Goal: Task Accomplishment & Management: Manage account settings

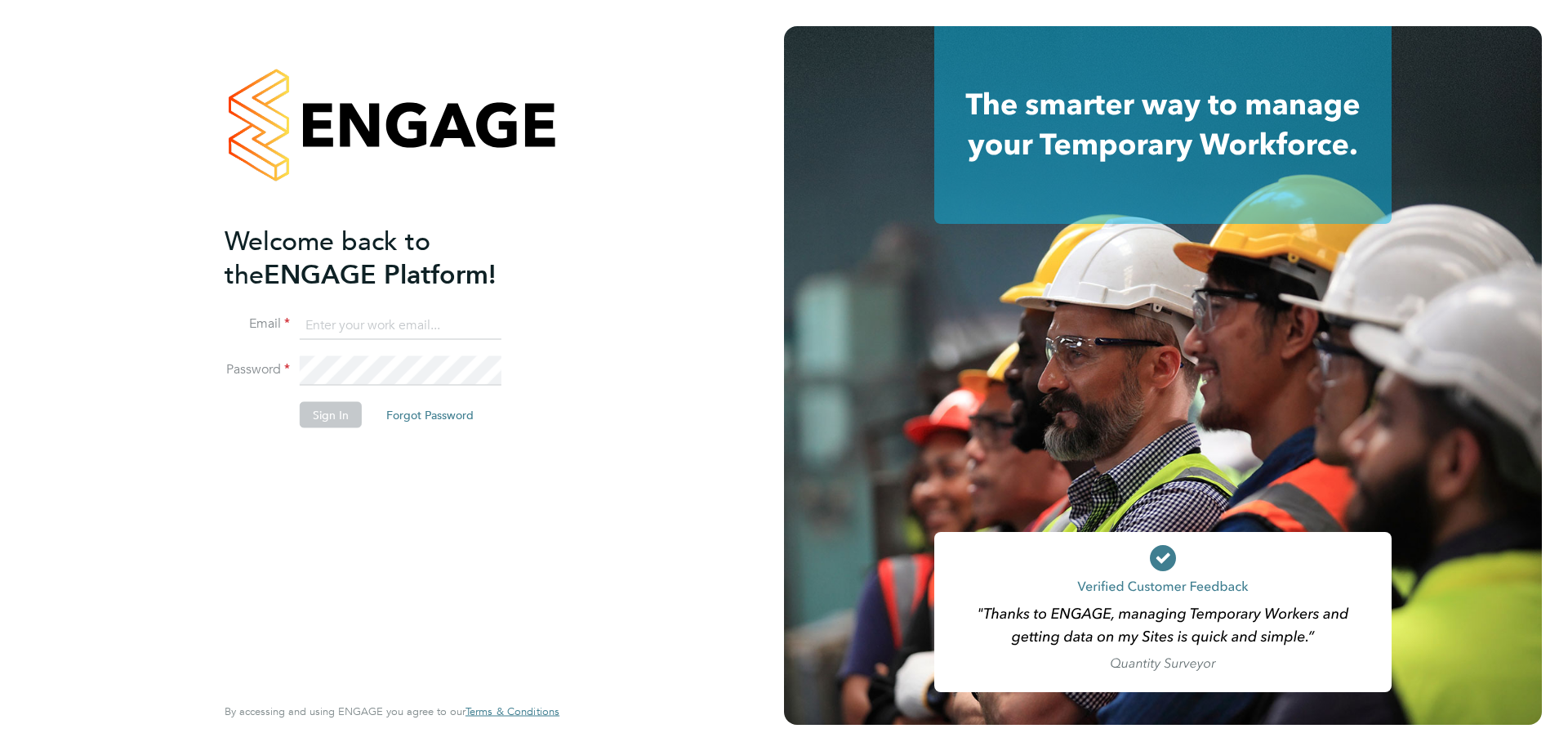
type input "[EMAIL_ADDRESS][DOMAIN_NAME]"
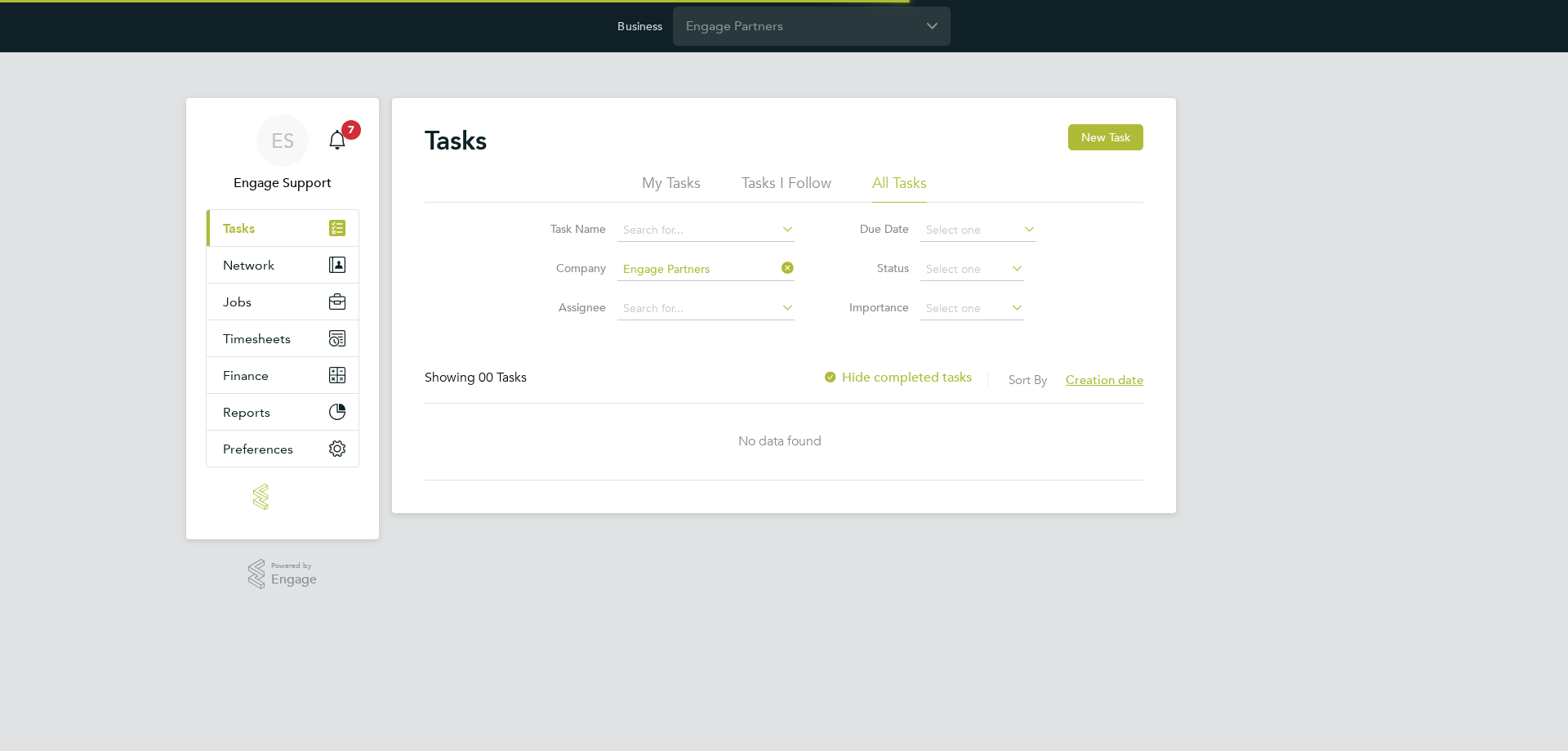
click at [795, 36] on input "Engage Partners" at bounding box center [811, 25] width 277 height 39
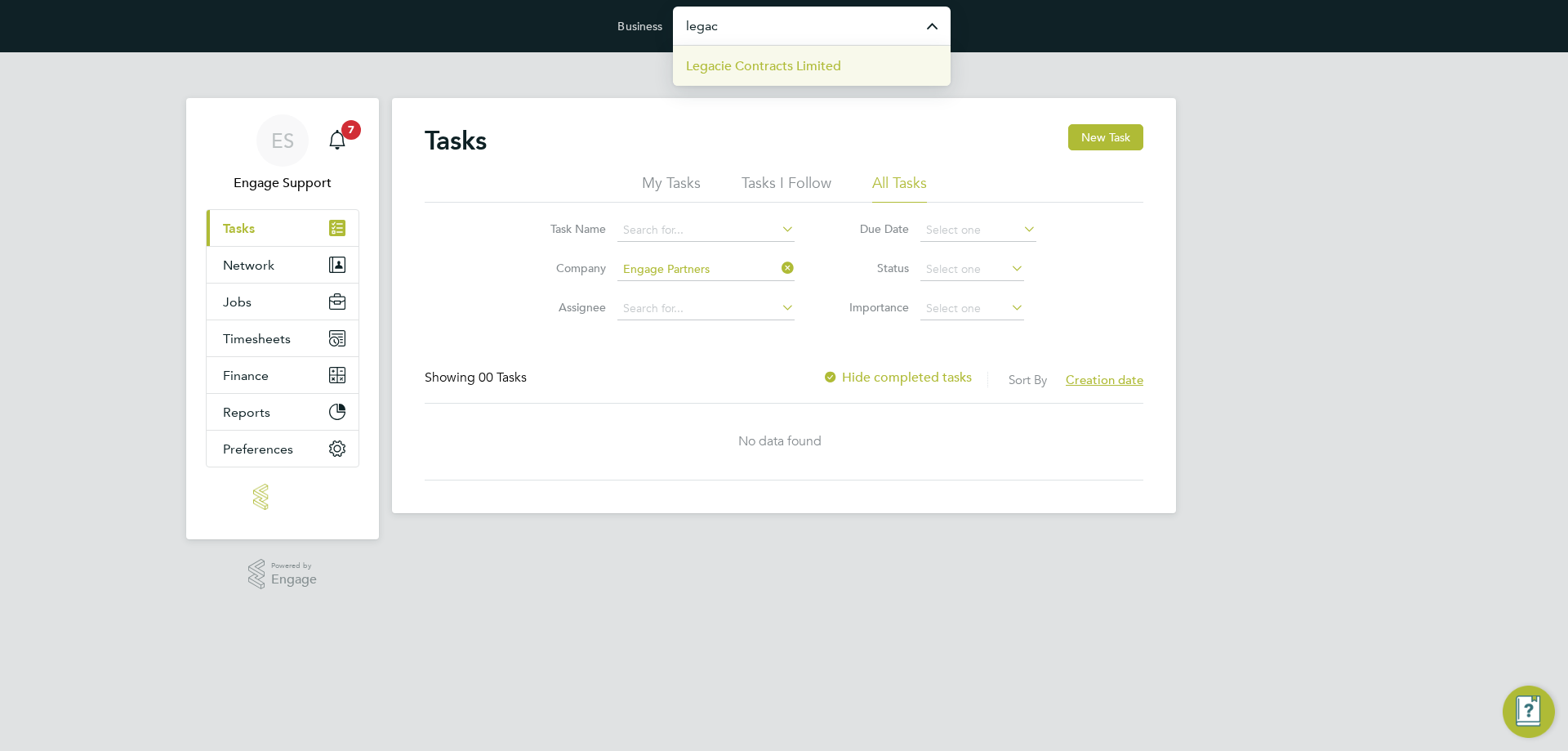
click at [787, 57] on span "Legacie Contracts Limited" at bounding box center [763, 66] width 155 height 20
type input "Legacie Contracts Limited"
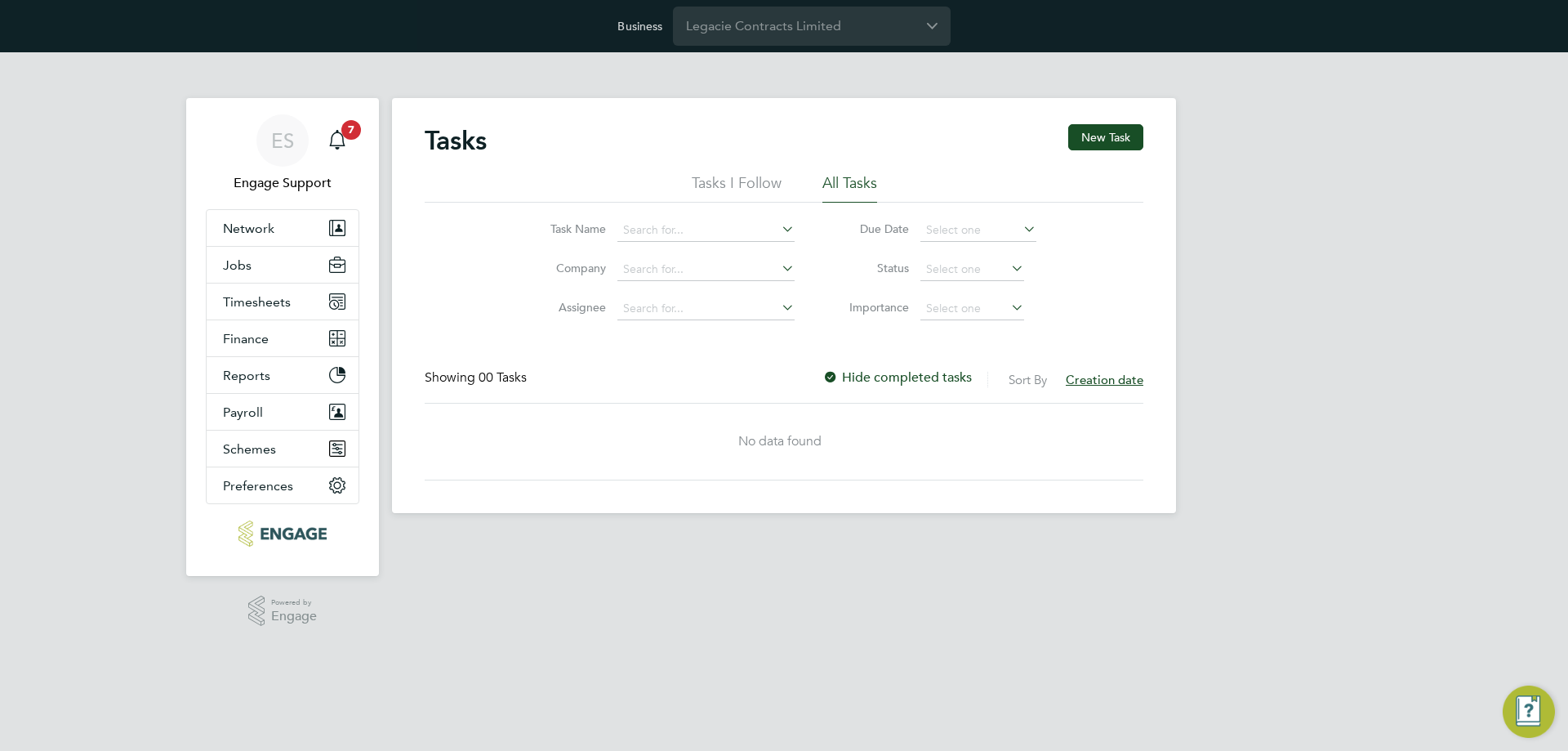
click at [567, 539] on html "Business Legacie Contracts Limited ES Engage Support Notifications 7 Applicatio…" at bounding box center [784, 269] width 1568 height 539
click at [288, 233] on button "Network" at bounding box center [282, 228] width 151 height 36
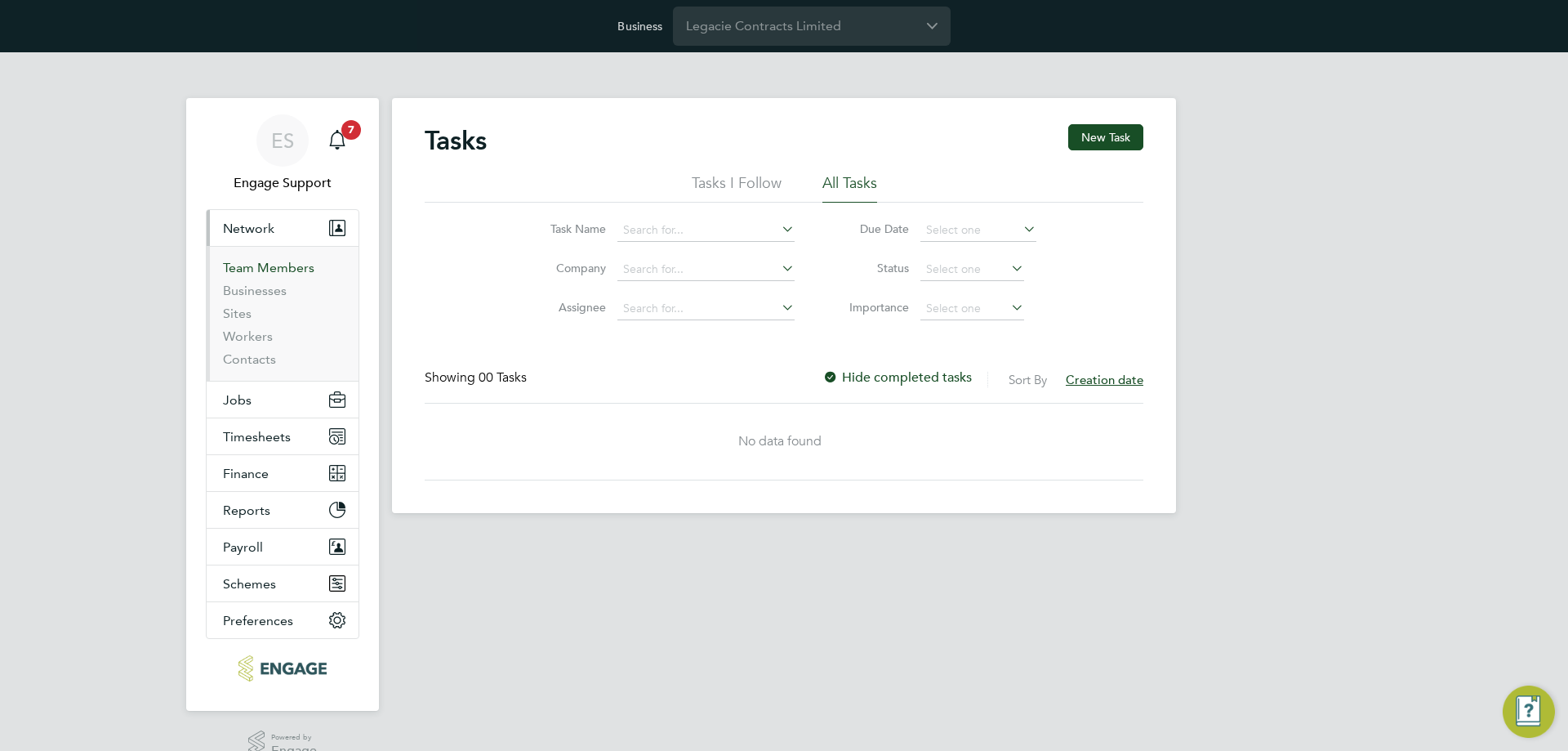
click at [295, 268] on link "Team Members" at bounding box center [268, 267] width 91 height 15
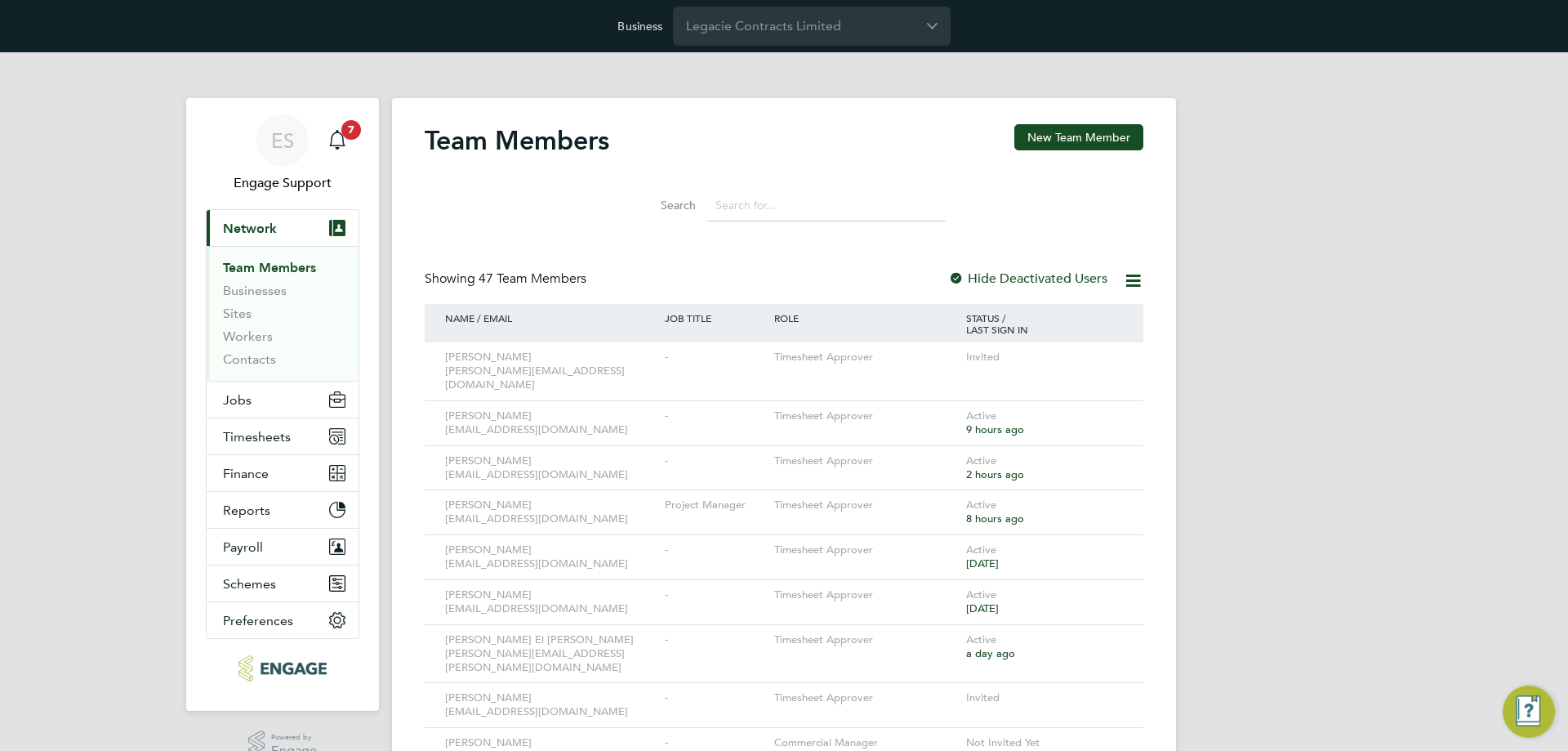
click at [793, 208] on input at bounding box center [827, 205] width 239 height 32
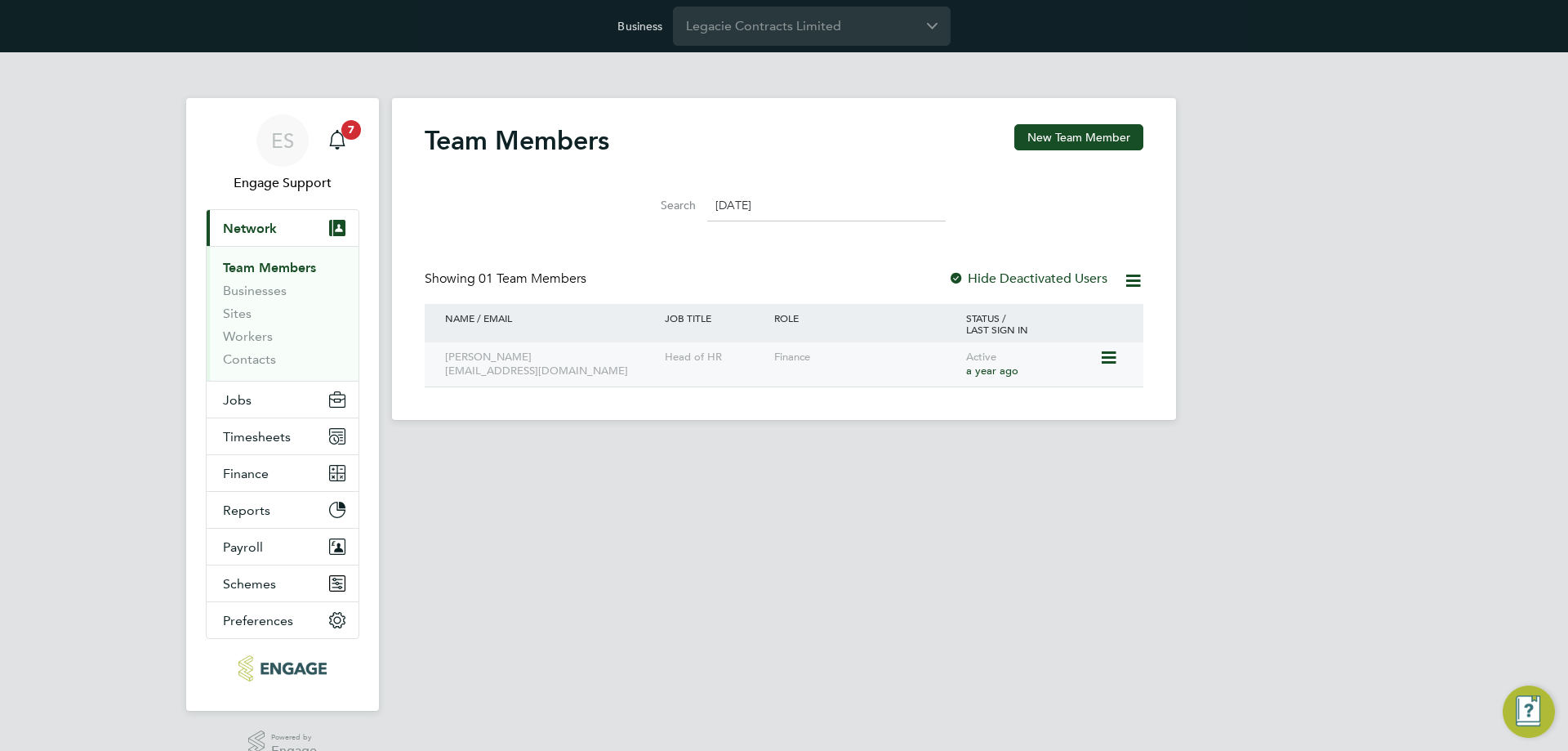
type input "jul"
click at [1111, 357] on icon at bounding box center [1107, 358] width 16 height 20
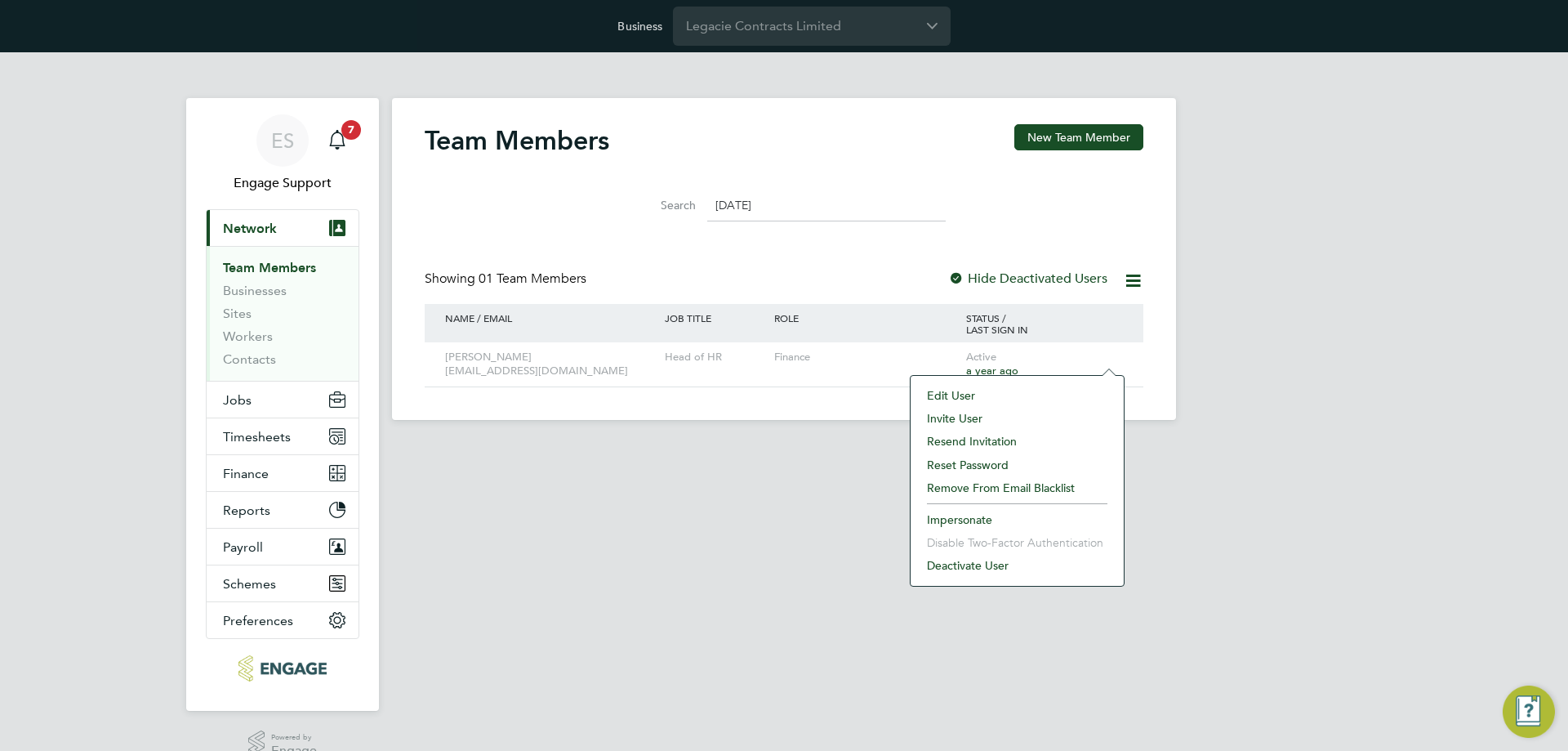
click at [1003, 443] on li "Resend Invitation" at bounding box center [1017, 441] width 197 height 23
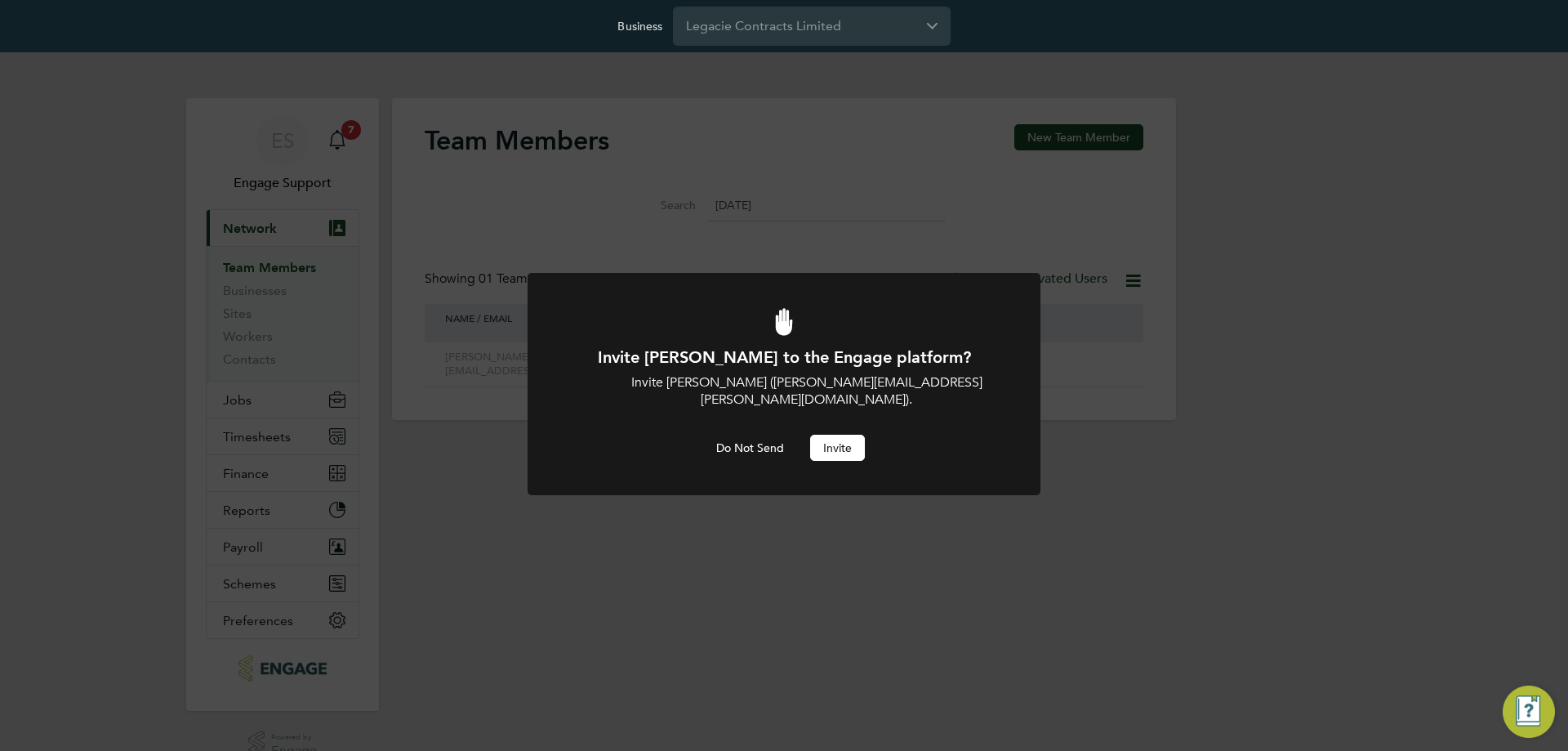
click at [852, 435] on button "Invite" at bounding box center [837, 448] width 55 height 26
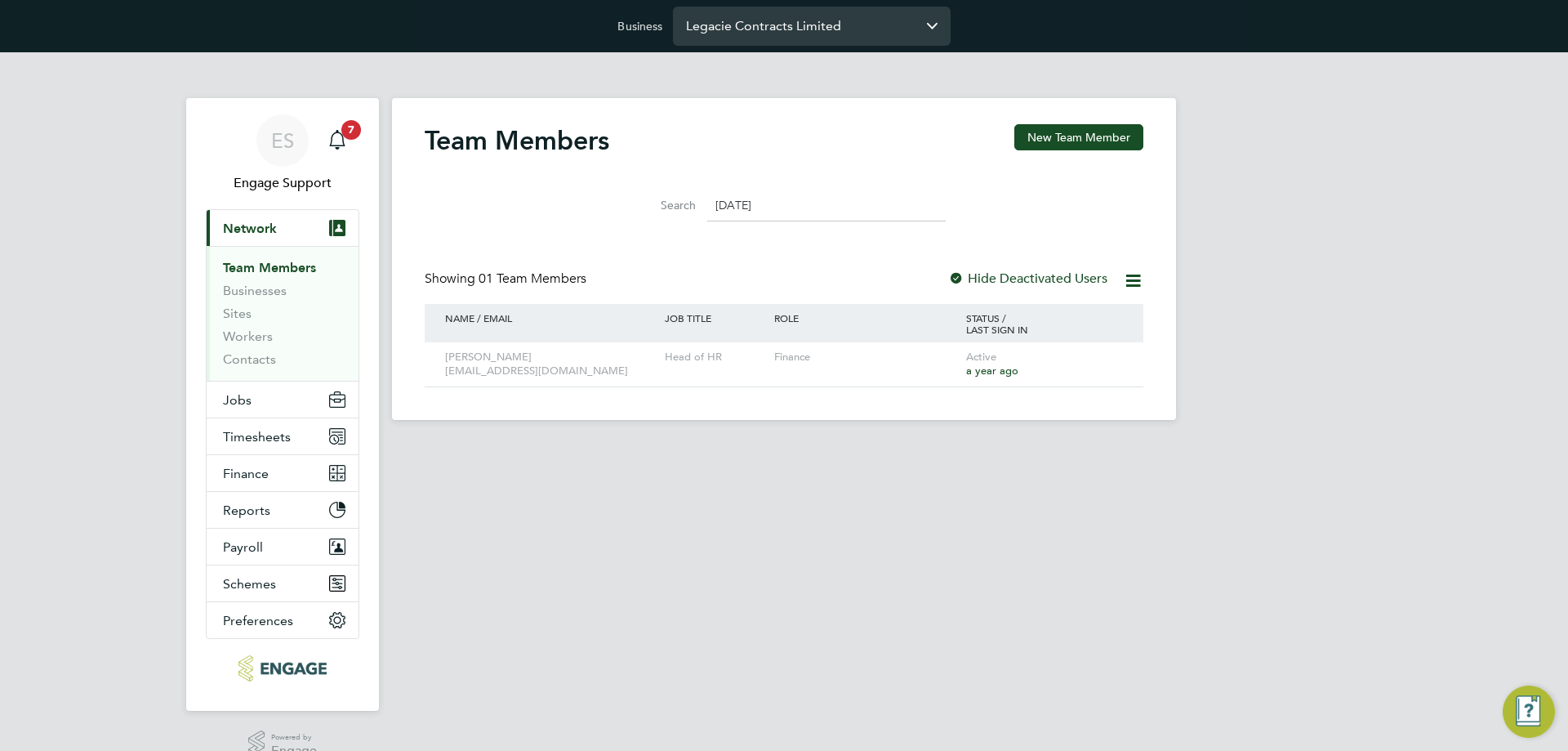
click at [867, 32] on input "Legacie Contracts Limited" at bounding box center [811, 25] width 277 height 39
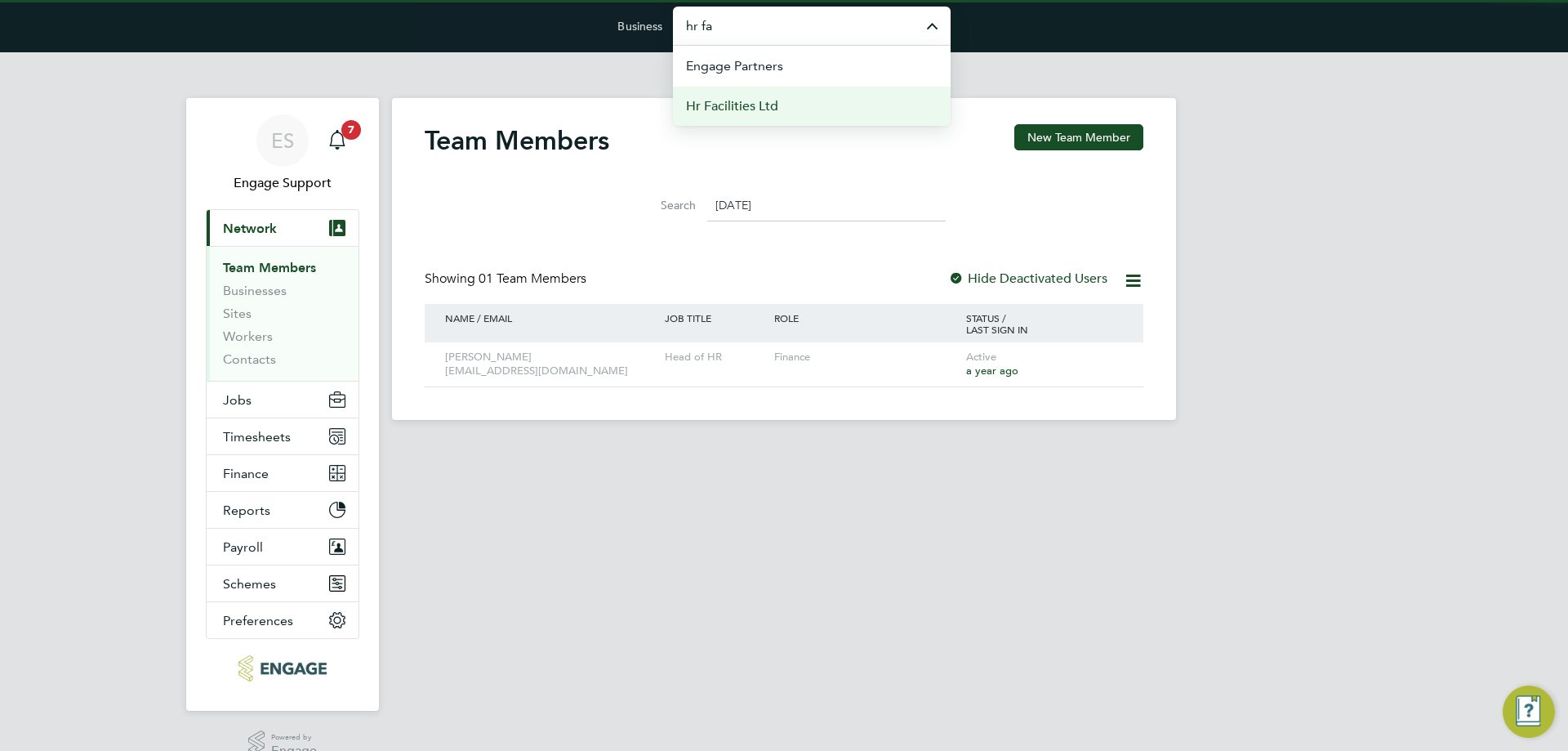
click at [790, 97] on li "Hr Facilities Ltd" at bounding box center [811, 105] width 277 height 40
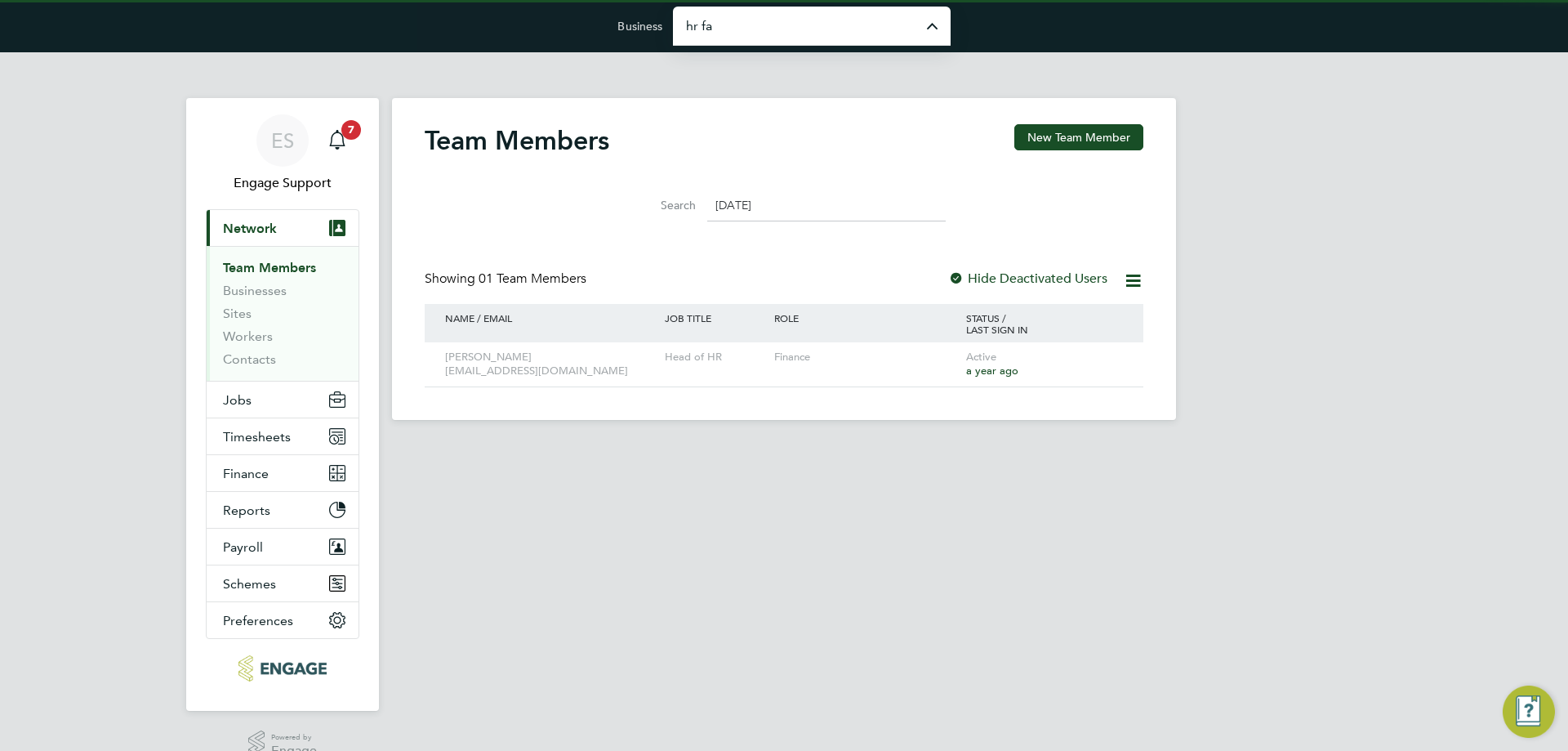
type input "Hr Facilities Ltd"
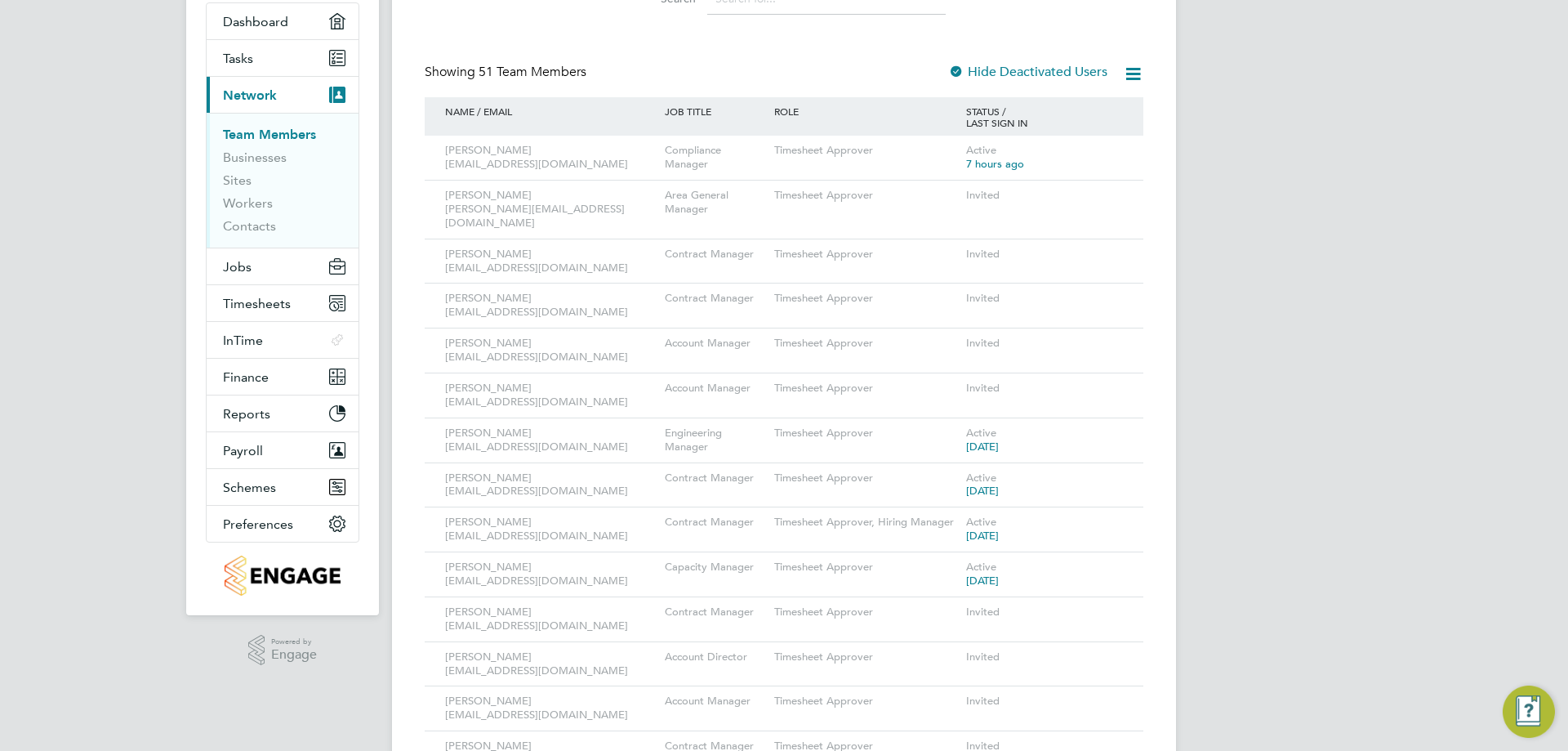
scroll to position [245, 0]
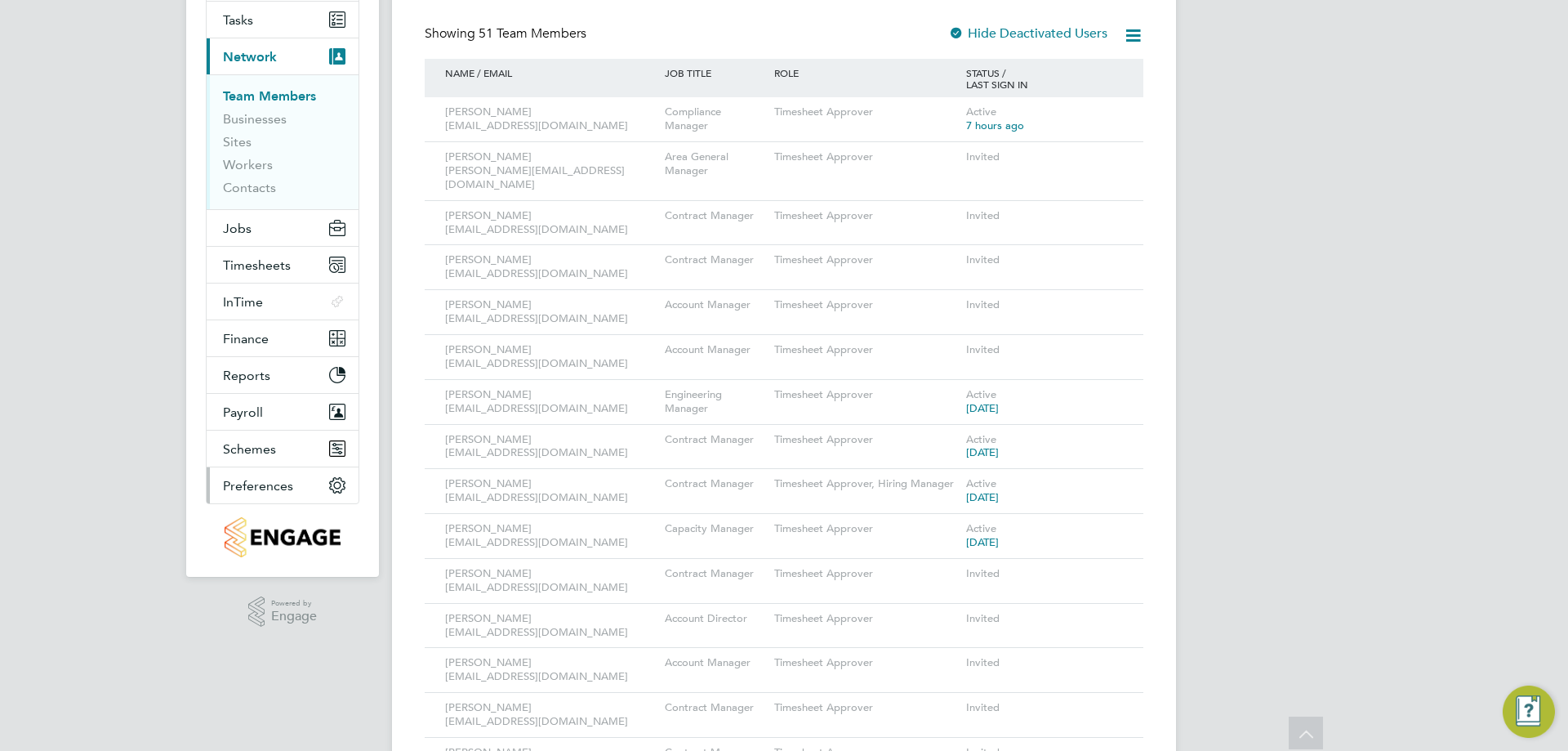
click at [285, 474] on button "Preferences" at bounding box center [282, 486] width 151 height 36
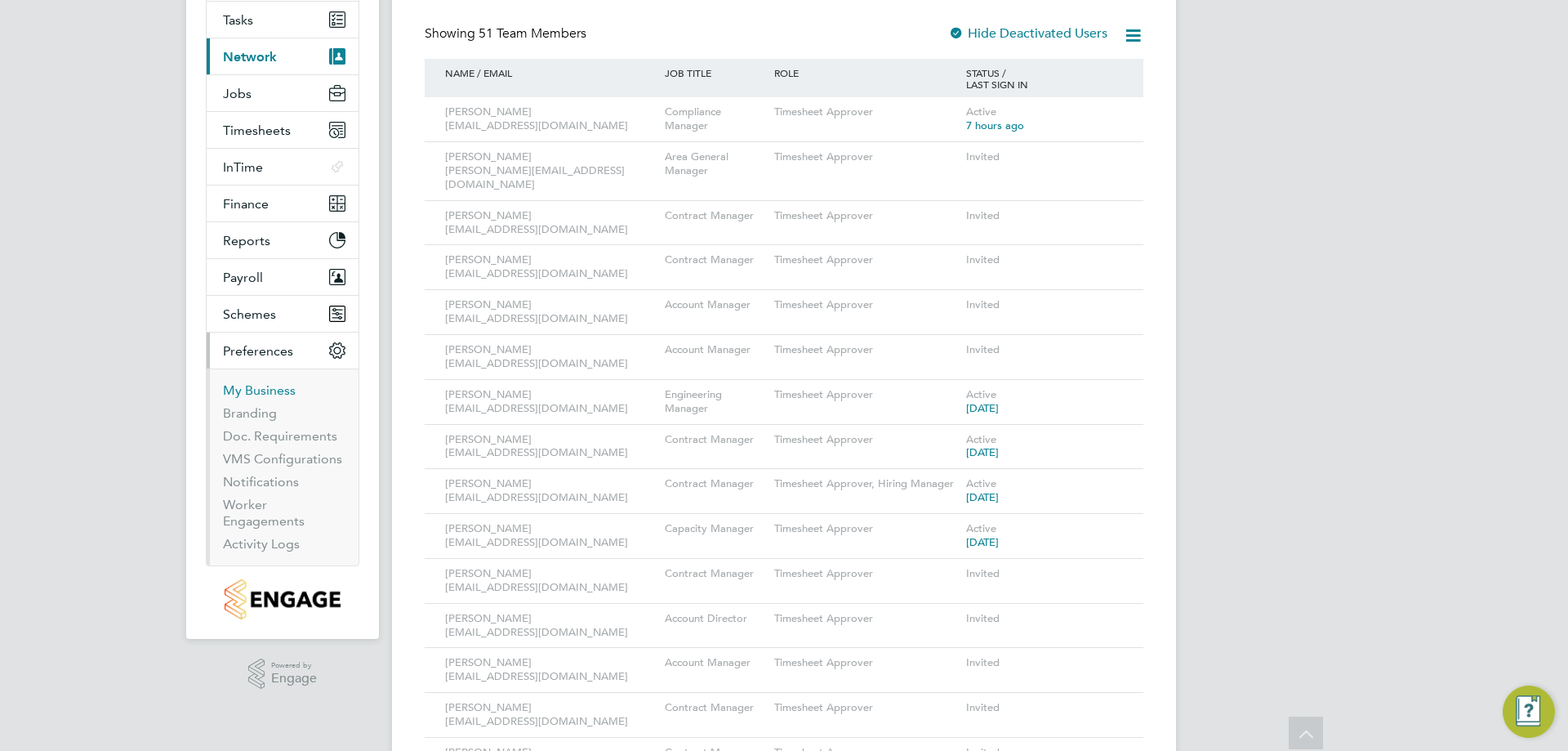
click at [276, 391] on link "My Business" at bounding box center [259, 390] width 72 height 15
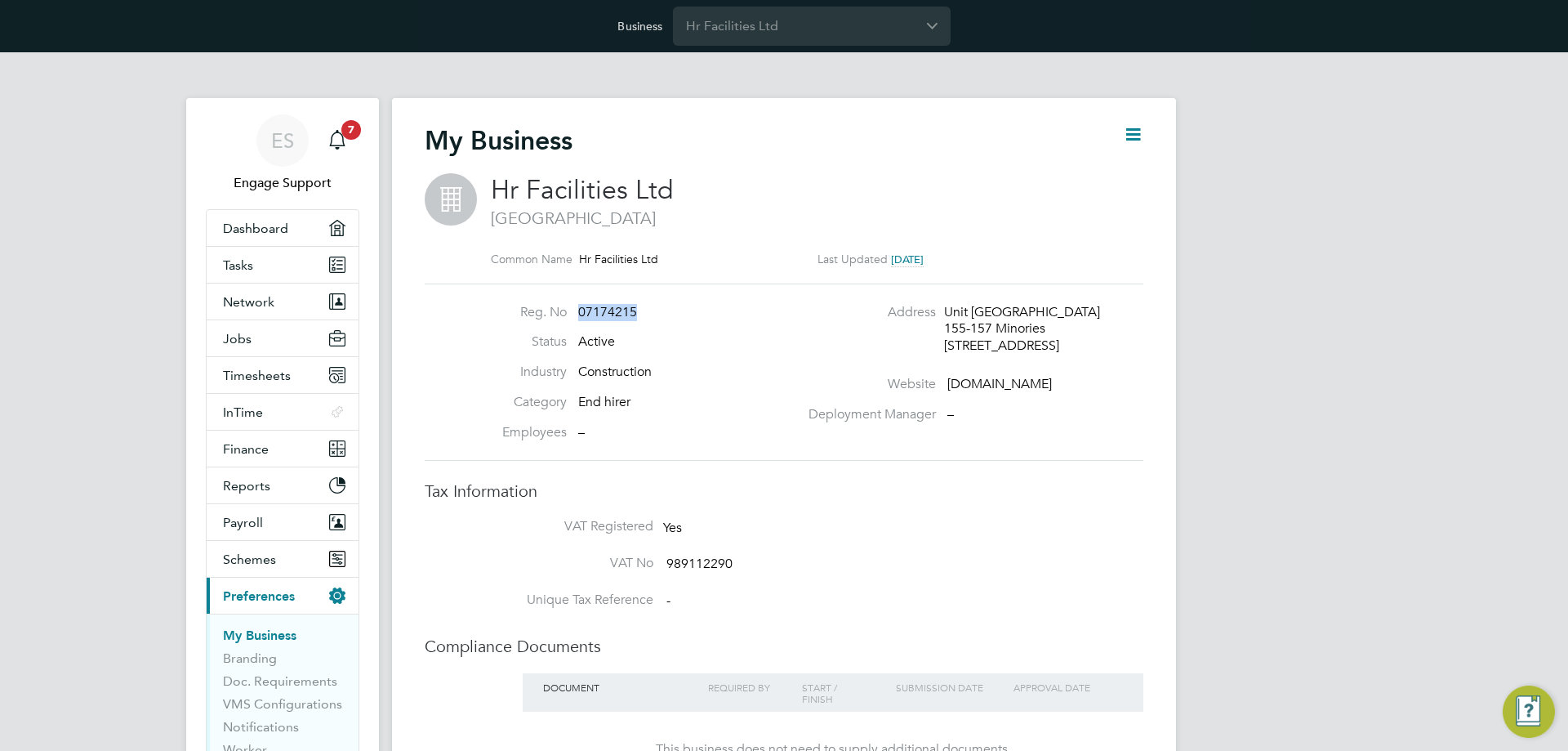
drag, startPoint x: 642, startPoint y: 314, endPoint x: 579, endPoint y: 320, distance: 63.3
click at [579, 320] on li "Reg. No 07174215" at bounding box center [638, 319] width 322 height 30
copy span "07174215"
click at [1132, 124] on icon at bounding box center [1133, 135] width 21 height 21
click at [1097, 170] on li "Edit Business e" at bounding box center [1092, 173] width 96 height 23
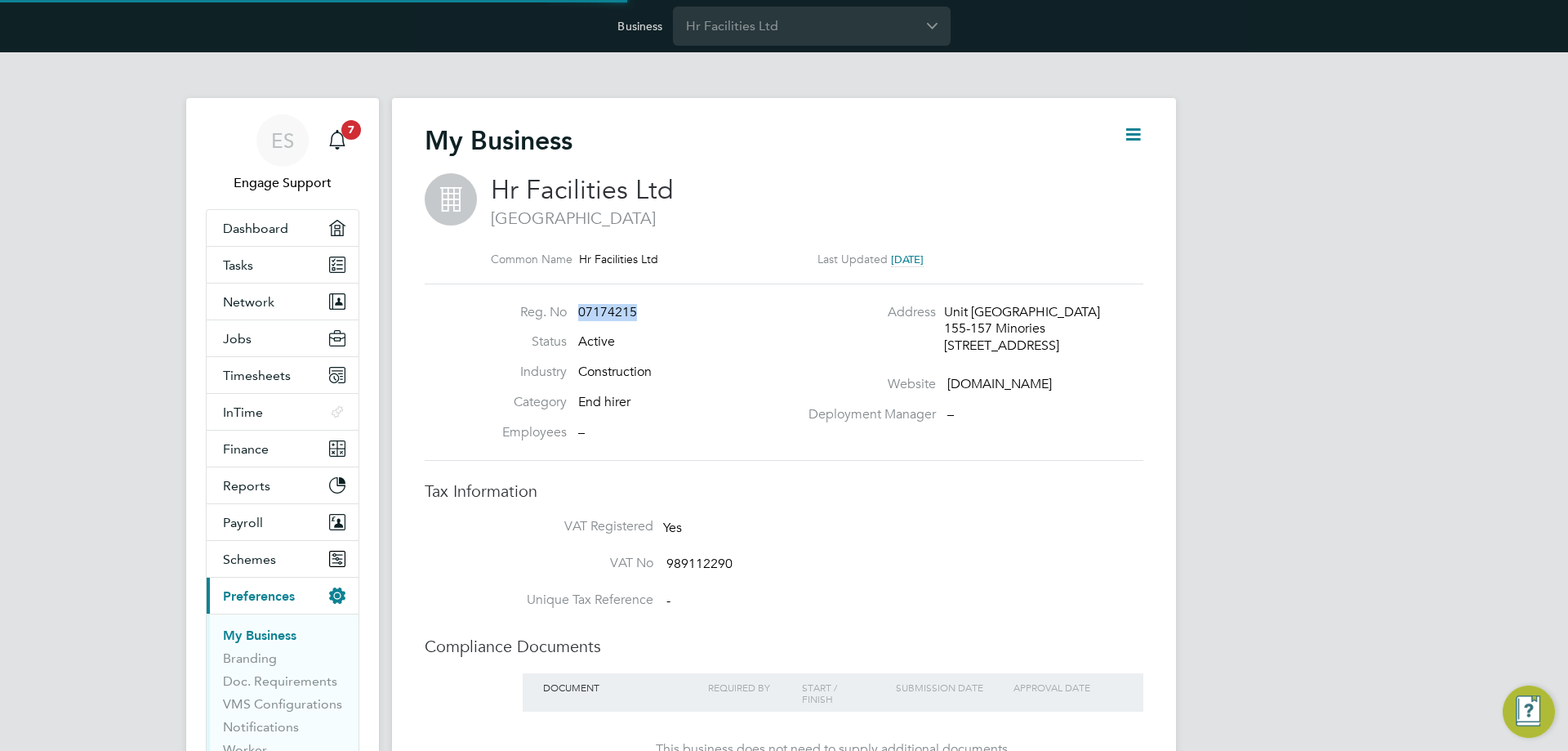
type input "[GEOGRAPHIC_DATA]"
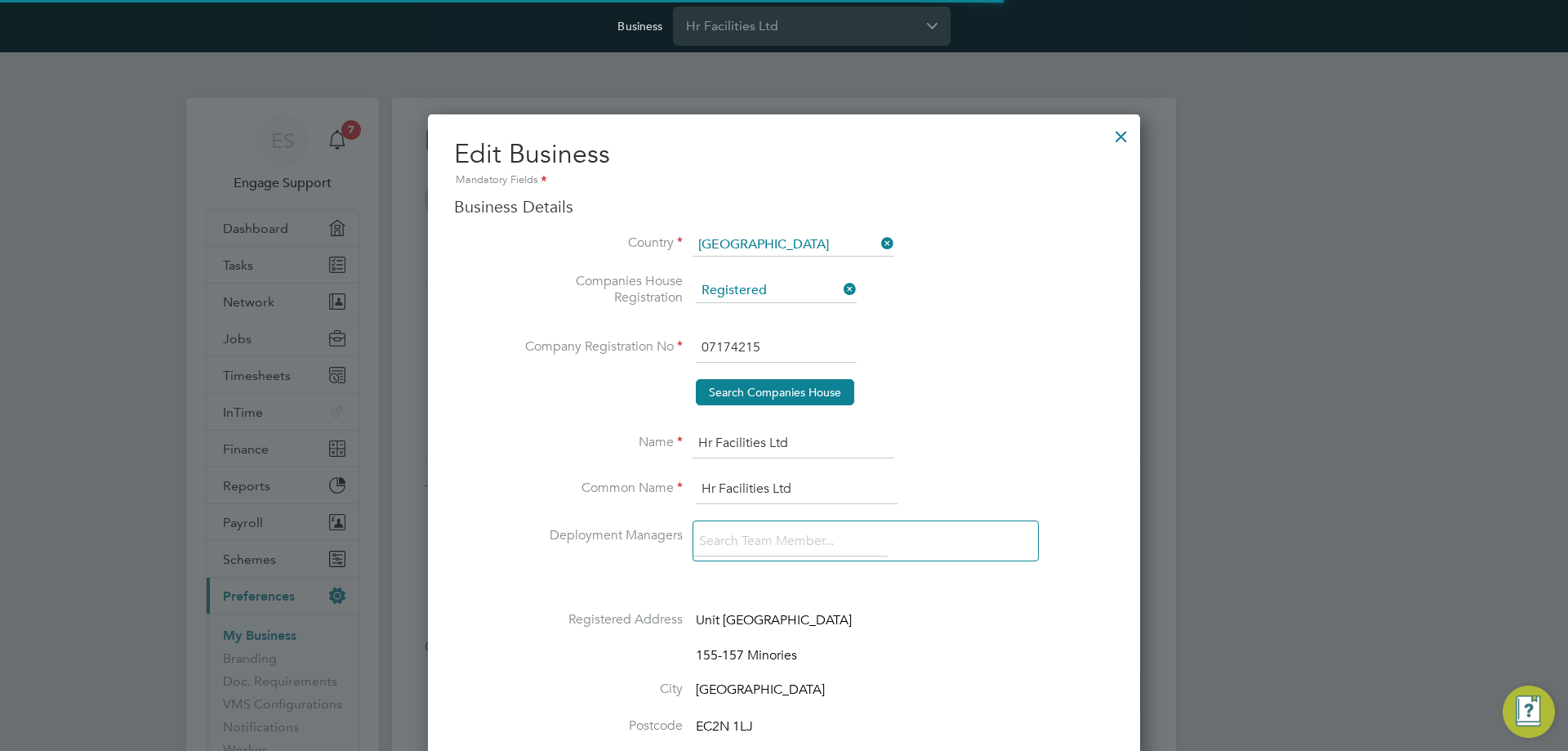
scroll to position [2048, 713]
click at [1125, 140] on div at bounding box center [1120, 132] width 29 height 29
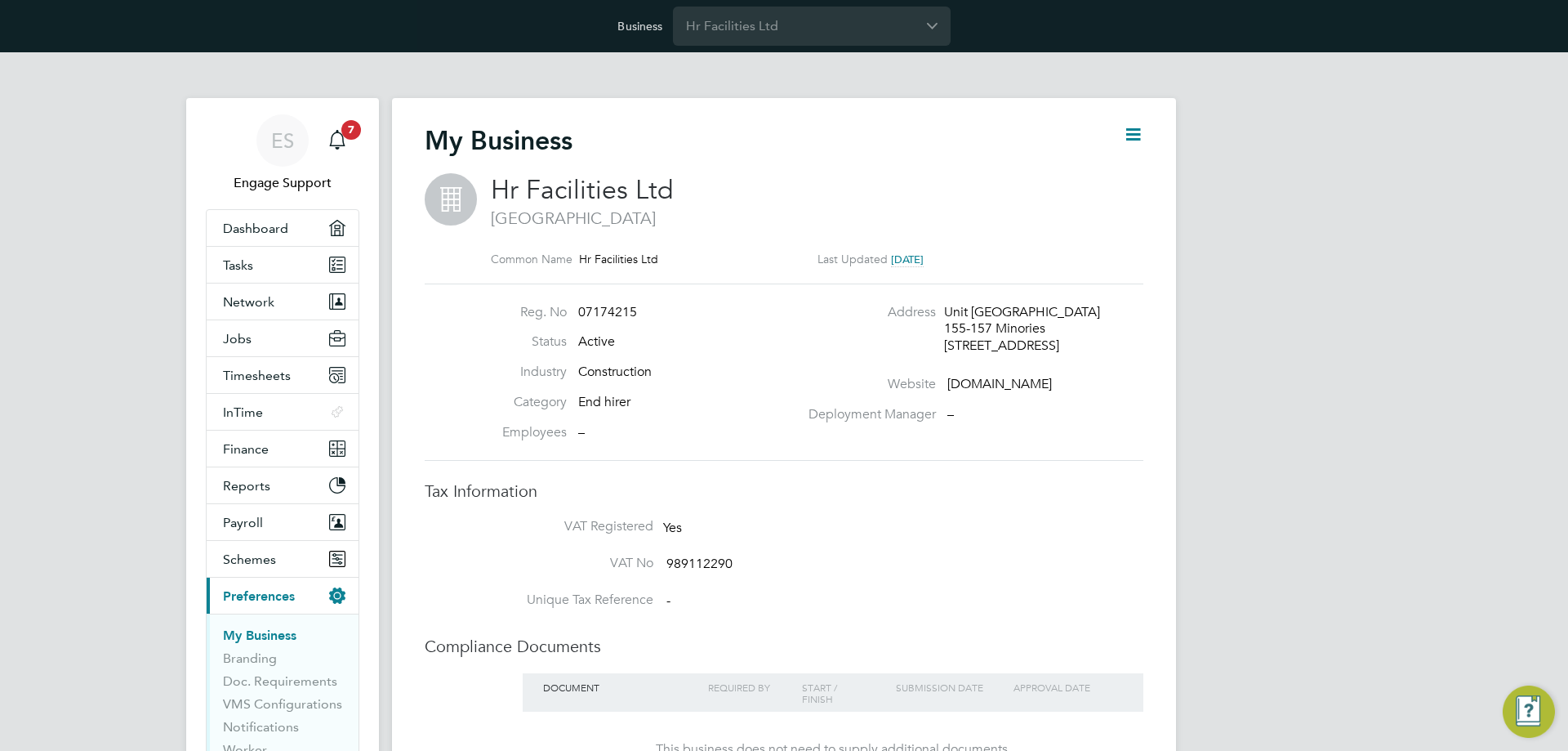
click at [135, 443] on div "ES Engage Support Notifications 7 Applications: Dashboard Tasks Network Team Me…" at bounding box center [784, 603] width 1568 height 1101
drag, startPoint x: 135, startPoint y: 332, endPoint x: 730, endPoint y: 102, distance: 637.9
click at [140, 327] on div "ES Engage Support Notifications 7 Applications: Dashboard Tasks Network Team Me…" at bounding box center [784, 603] width 1568 height 1101
click at [805, 23] on input "Hr Facilities Ltd" at bounding box center [811, 25] width 277 height 39
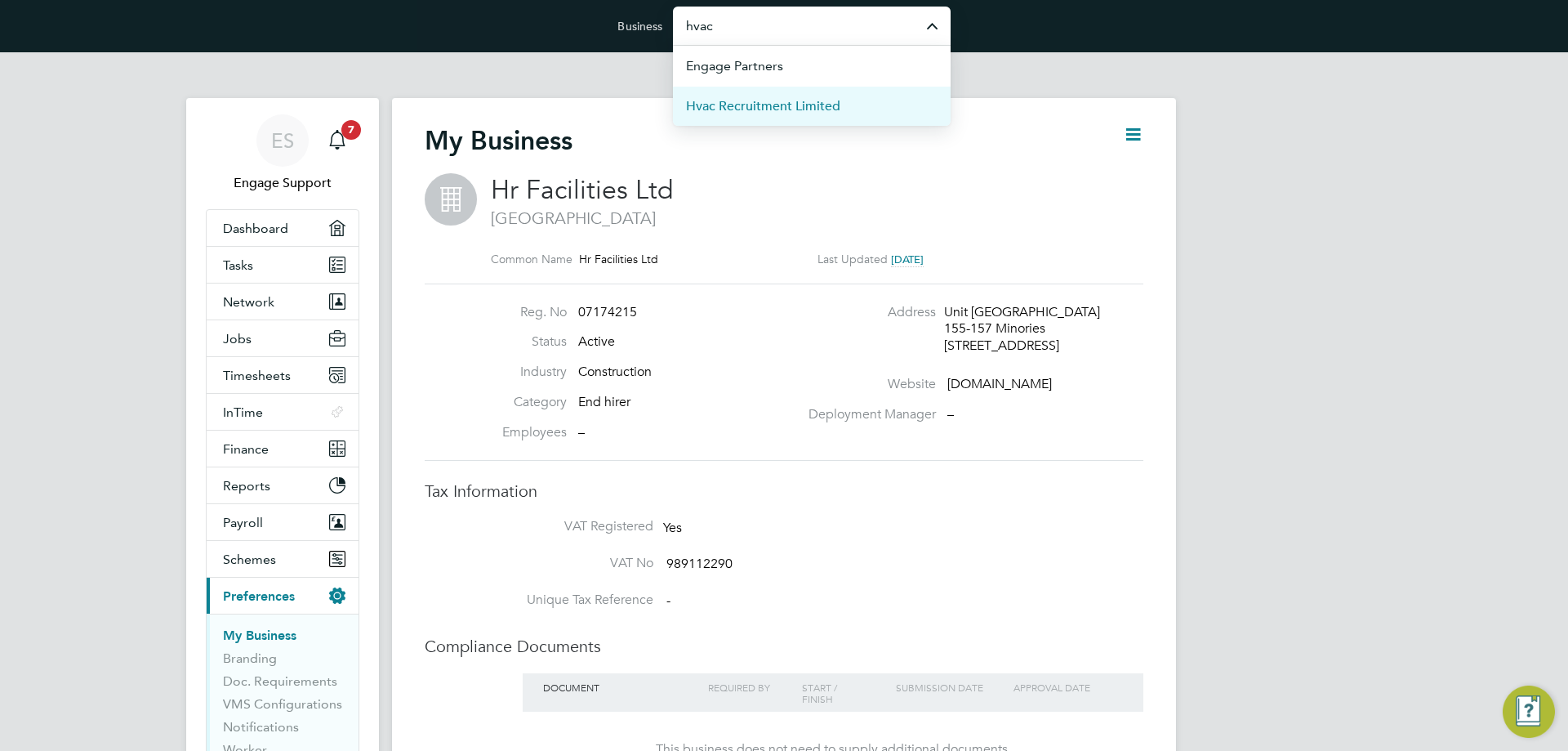
click at [809, 108] on span "Hvac Recruitment Limited" at bounding box center [763, 105] width 154 height 20
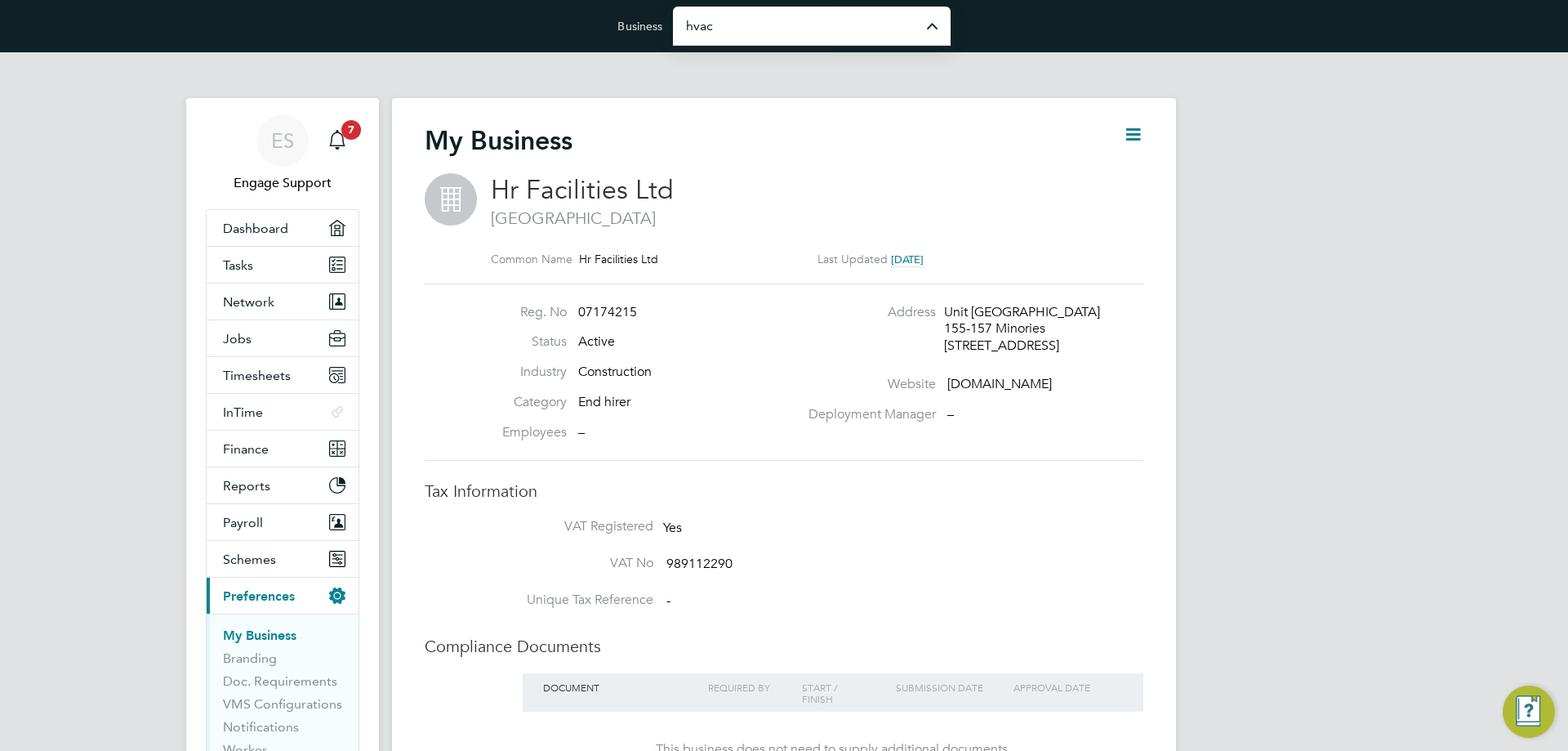
type input "Hvac Recruitment Limited"
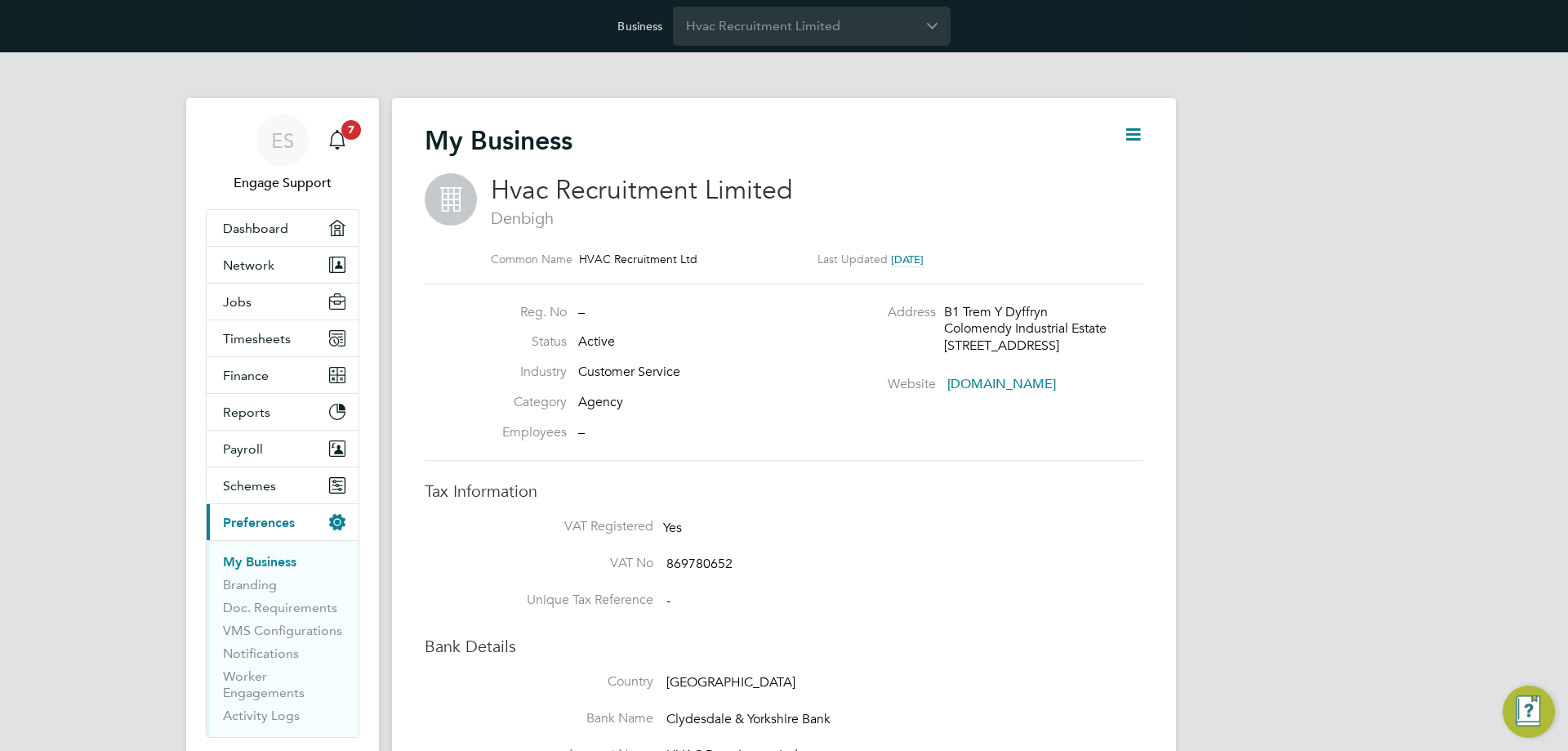
click at [89, 410] on div "ES Engage Support Notifications 7 Applications: Dashboard Network Team Members …" at bounding box center [784, 735] width 1568 height 1366
click at [771, 22] on input "Hvac Recruitment Limited" at bounding box center [811, 25] width 277 height 39
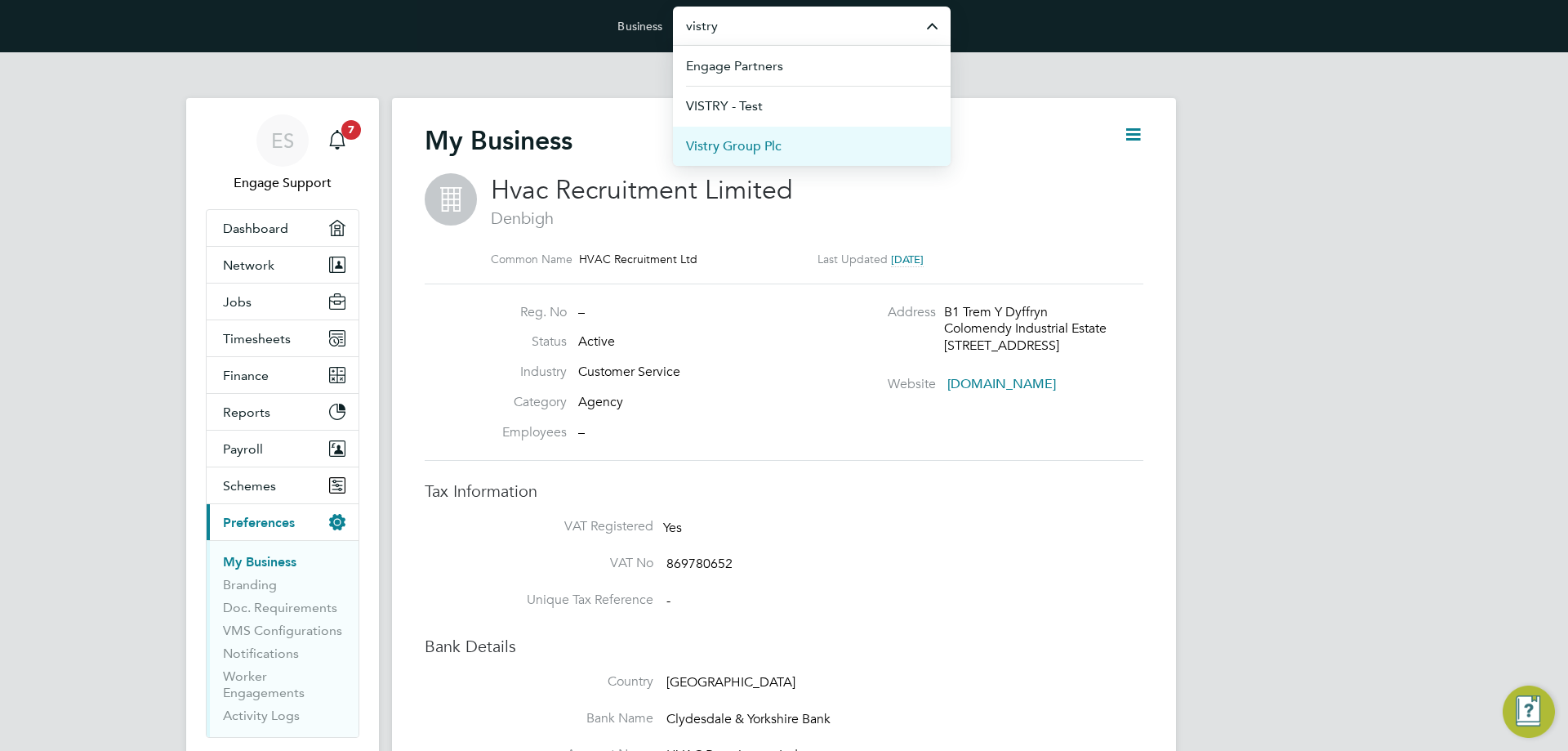
click at [779, 143] on span "Vistry Group Plc" at bounding box center [734, 146] width 96 height 20
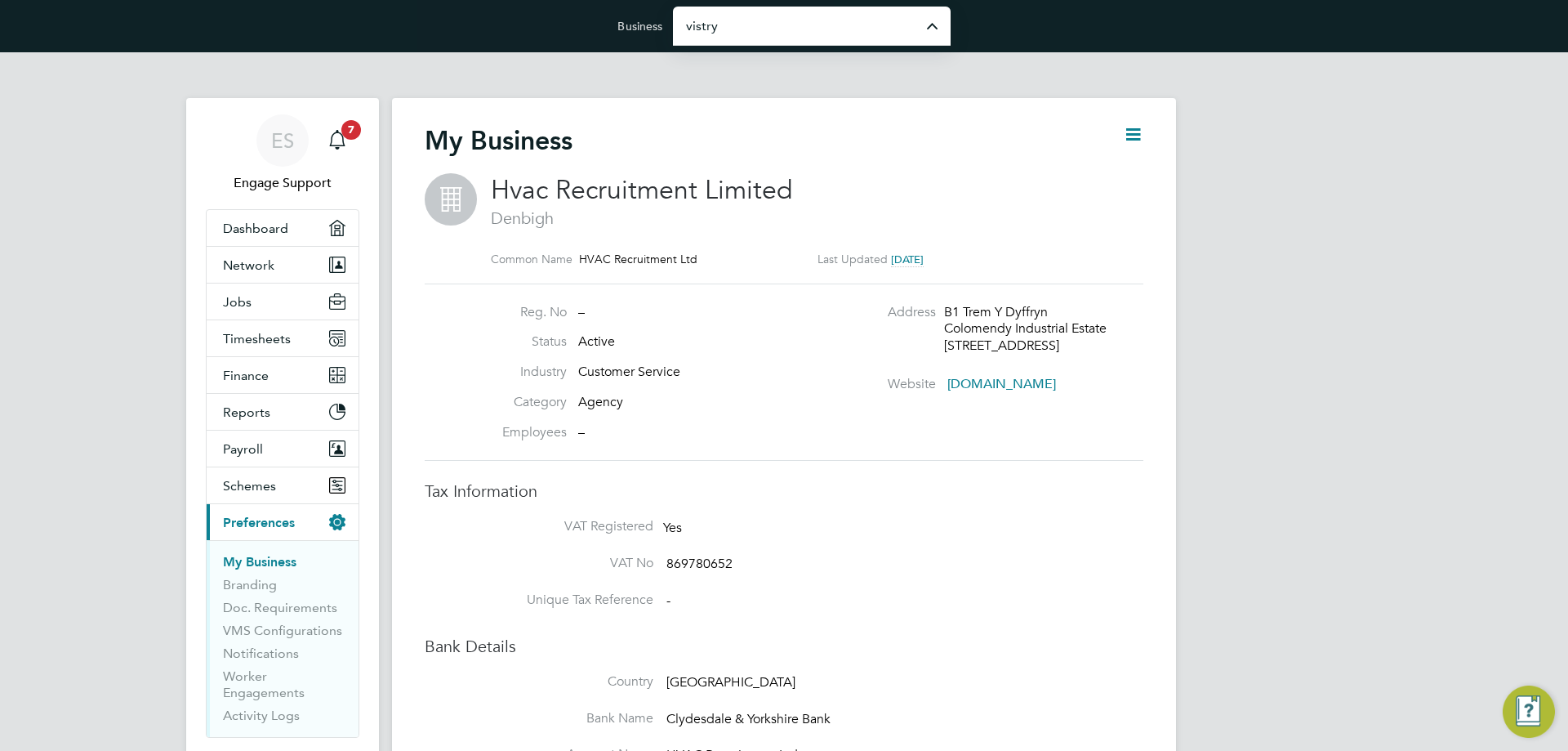
type input "Vistry Group Plc"
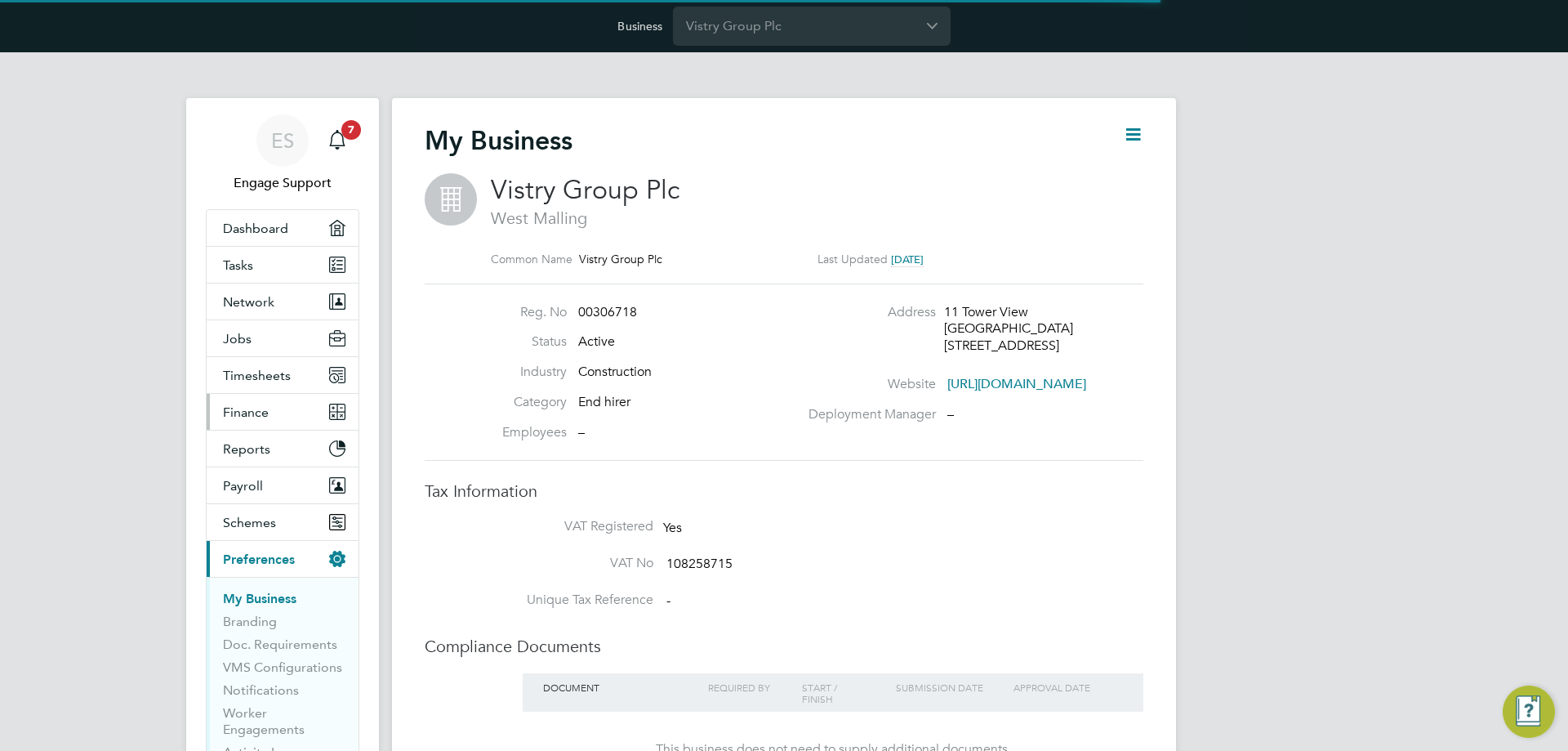
click at [274, 417] on button "Finance" at bounding box center [282, 411] width 151 height 36
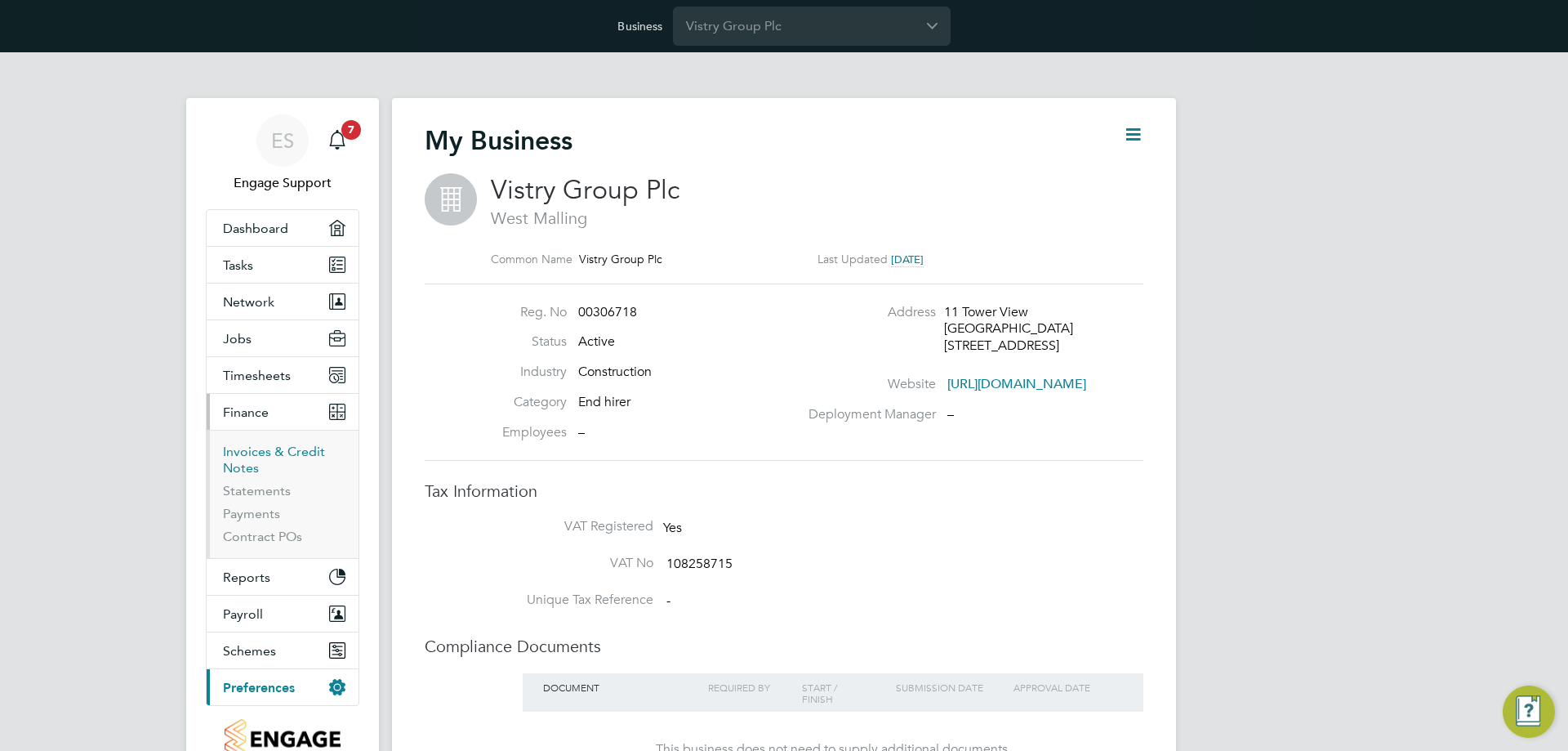
click at [266, 452] on link "Invoices & Credit Notes" at bounding box center [274, 459] width 103 height 32
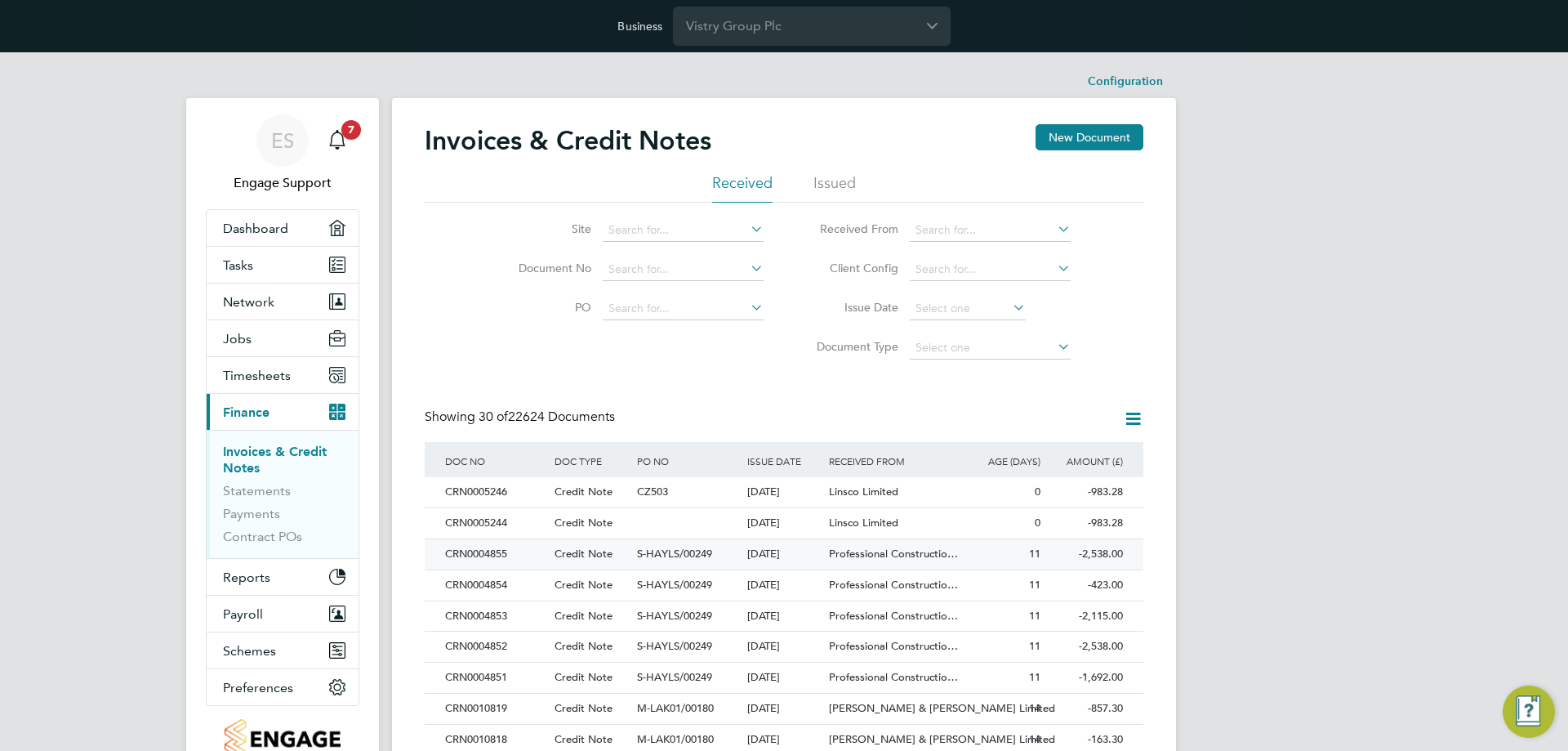
click at [902, 551] on span "Professional Constructio…" at bounding box center [893, 553] width 129 height 14
